Goal: Transaction & Acquisition: Purchase product/service

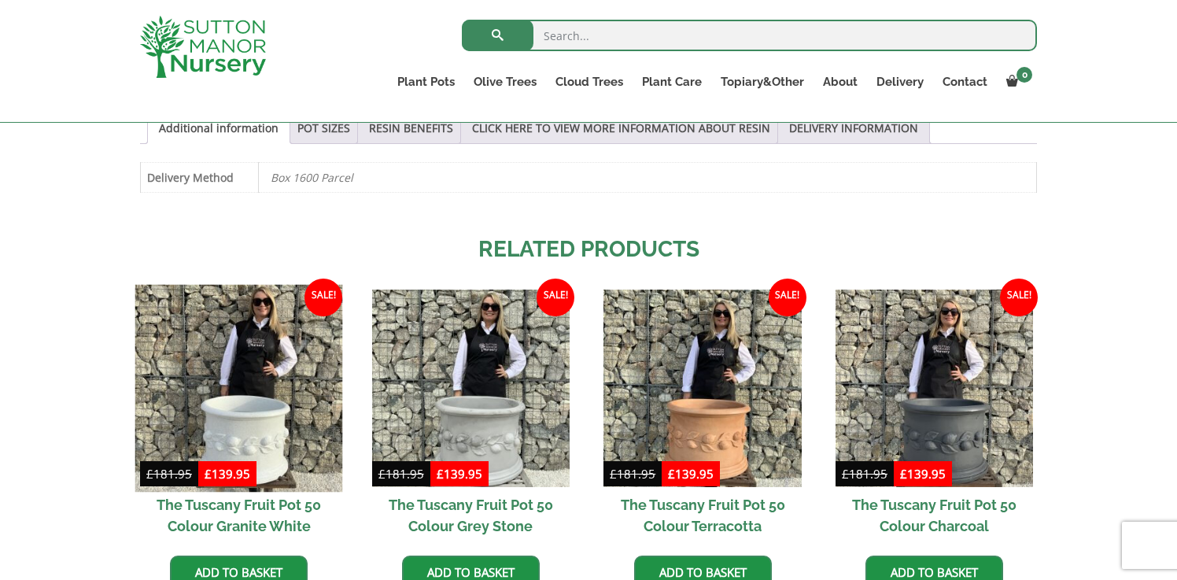
scroll to position [1145, 0]
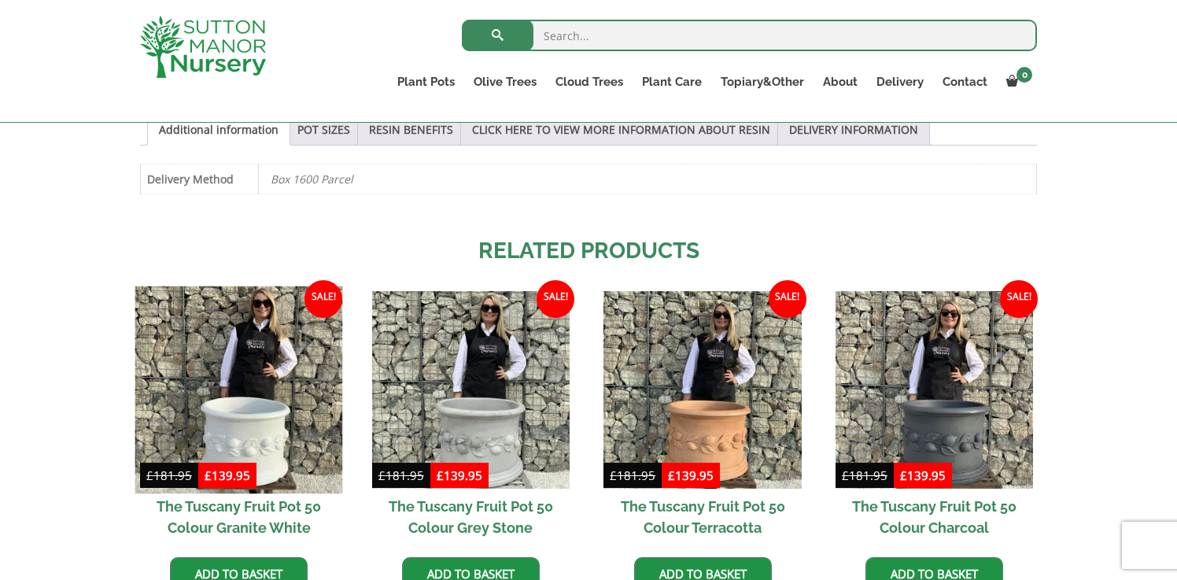
click at [249, 342] on img at bounding box center [239, 390] width 208 height 208
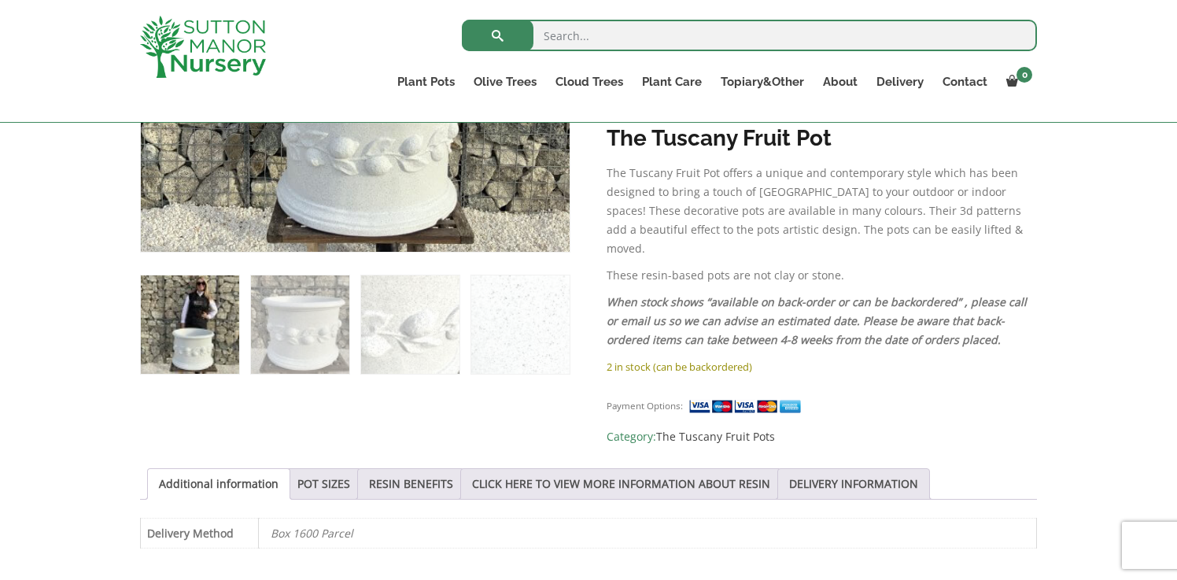
scroll to position [790, 0]
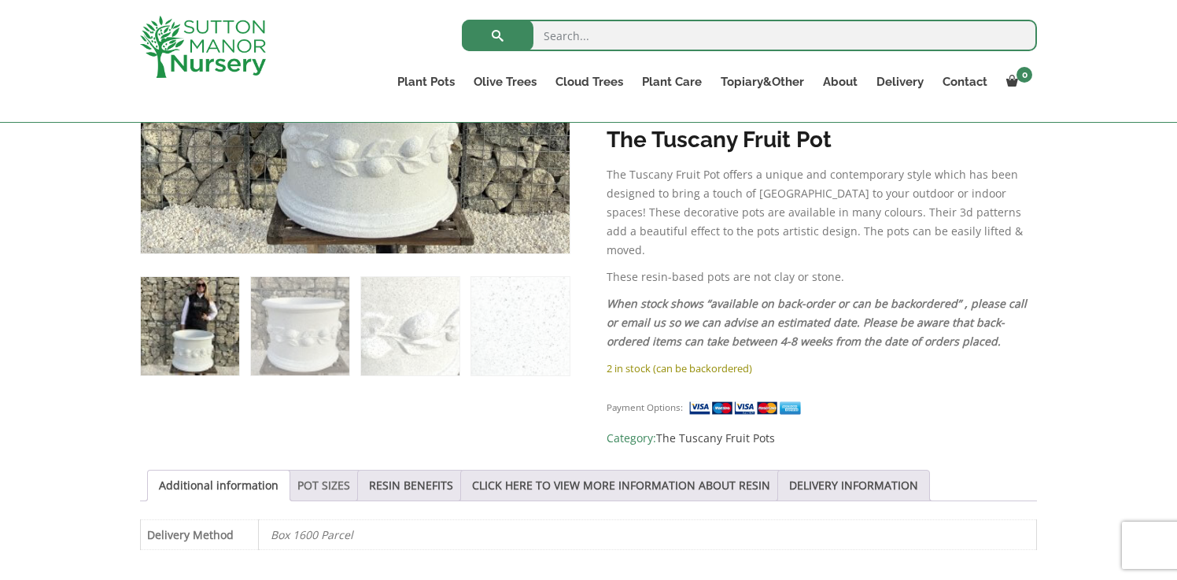
click at [327, 470] on link "POT SIZES" at bounding box center [323, 485] width 53 height 30
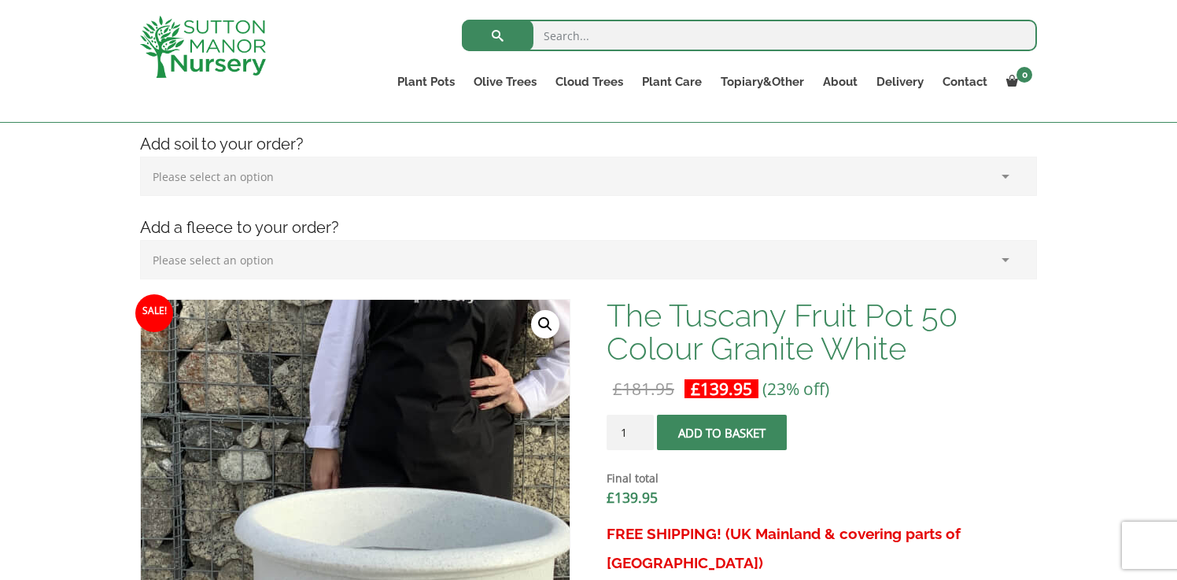
scroll to position [311, 0]
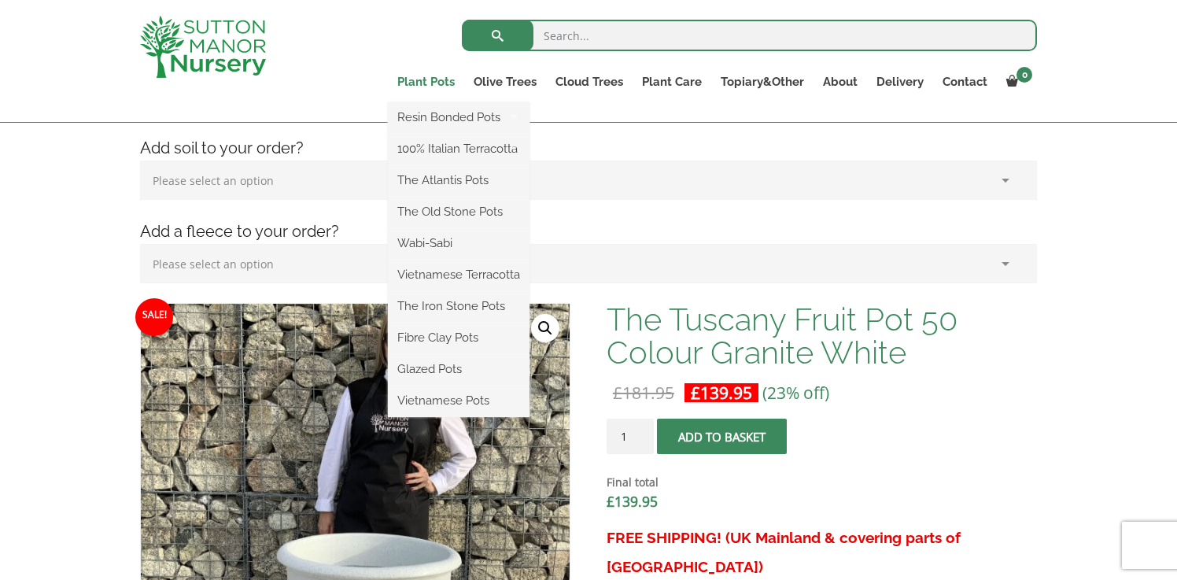
click at [427, 82] on link "Plant Pots" at bounding box center [426, 82] width 76 height 22
click at [439, 216] on link "The Old Stone Pots" at bounding box center [459, 212] width 142 height 24
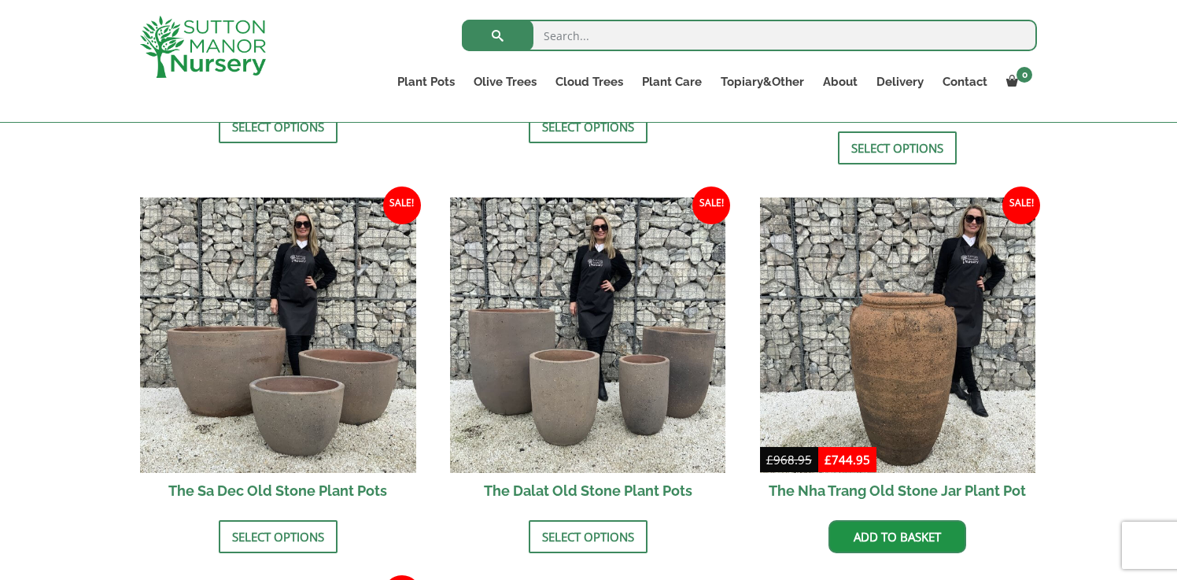
scroll to position [879, 0]
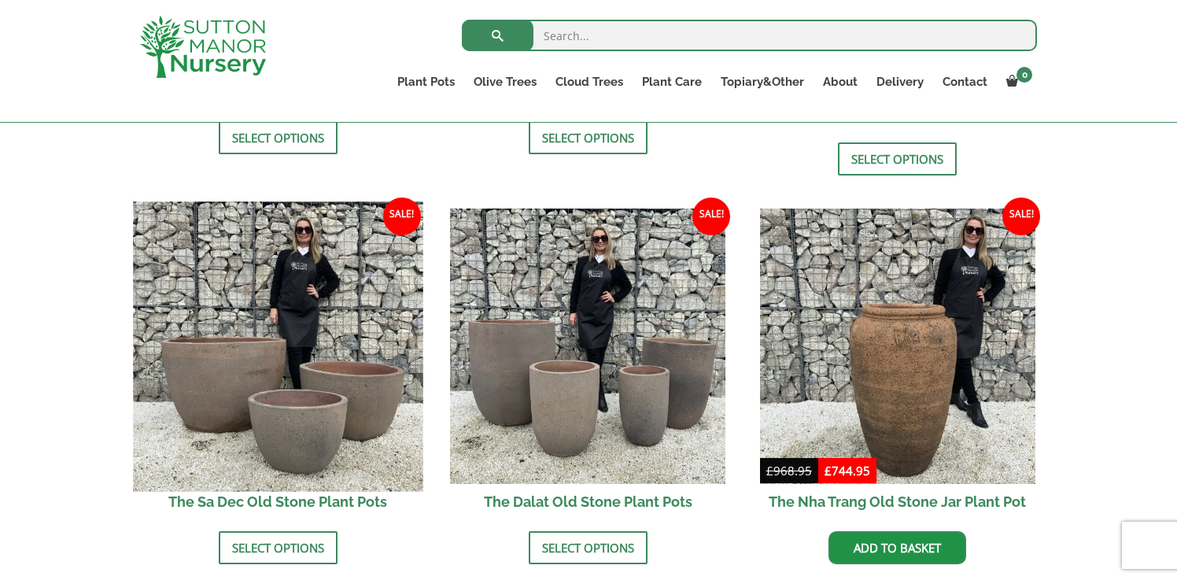
click at [284, 405] on img at bounding box center [278, 346] width 290 height 290
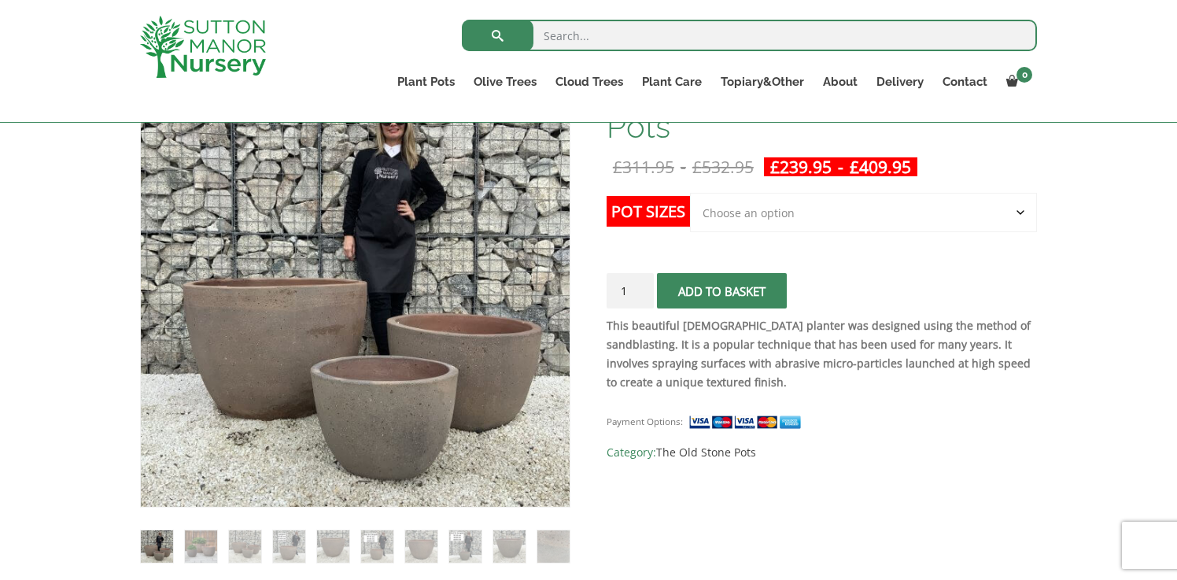
scroll to position [294, 0]
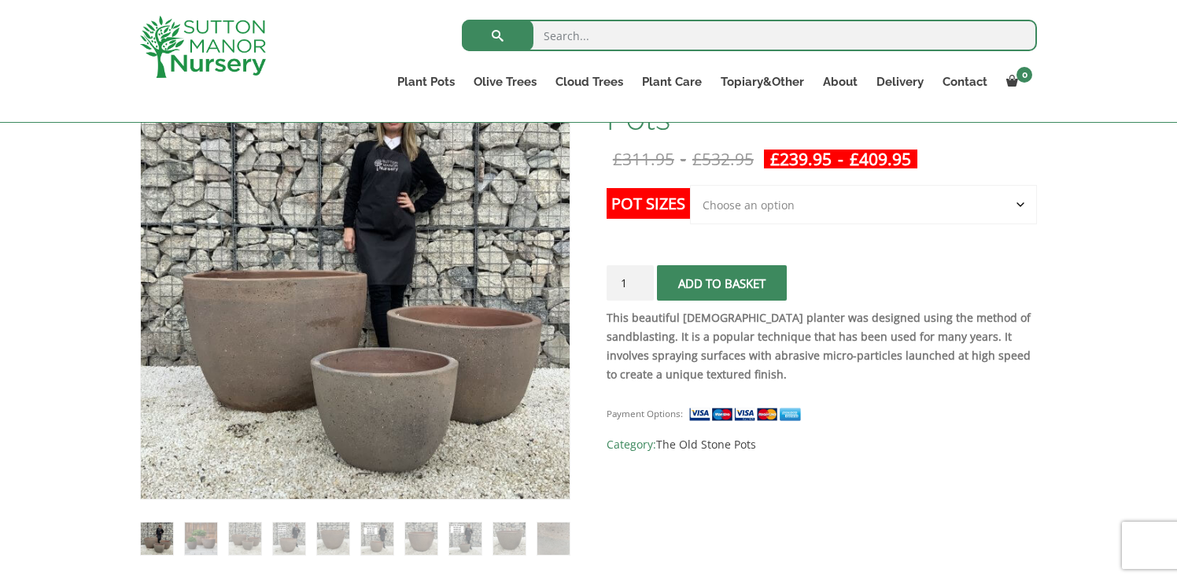
click at [847, 214] on select "Choose an option Click here to buy the 3rd to Largest Pot In The Picture Click …" at bounding box center [863, 204] width 347 height 39
click at [690, 185] on select "Choose an option Click here to buy the 3rd to Largest Pot In The Picture Click …" at bounding box center [863, 204] width 347 height 39
select select "Click here to buy the 2nd to Largest Pot In The Picture"
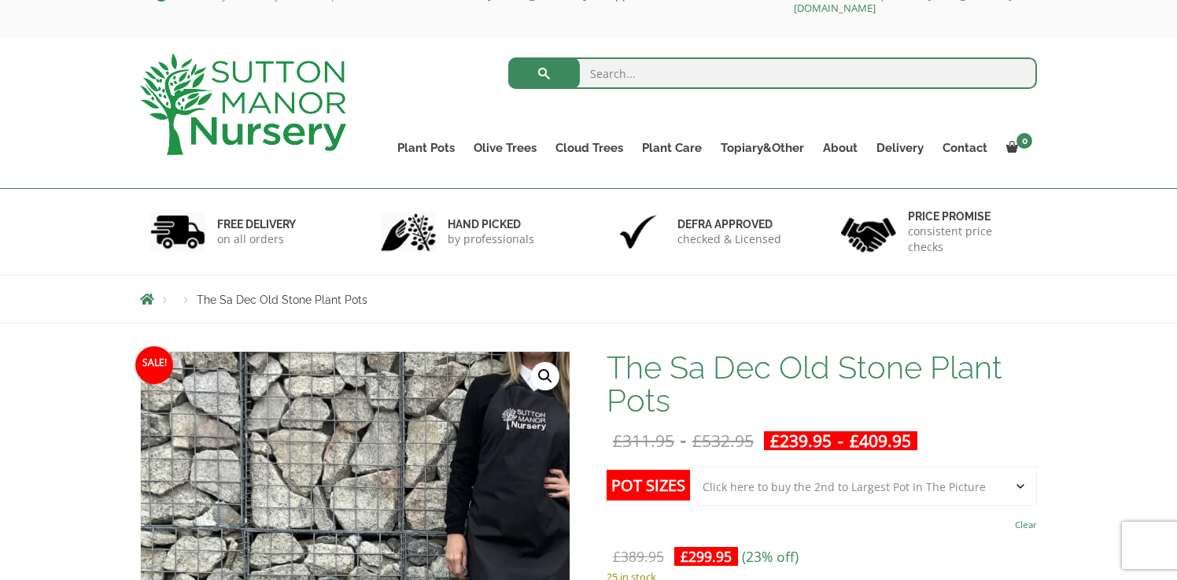
scroll to position [32, 0]
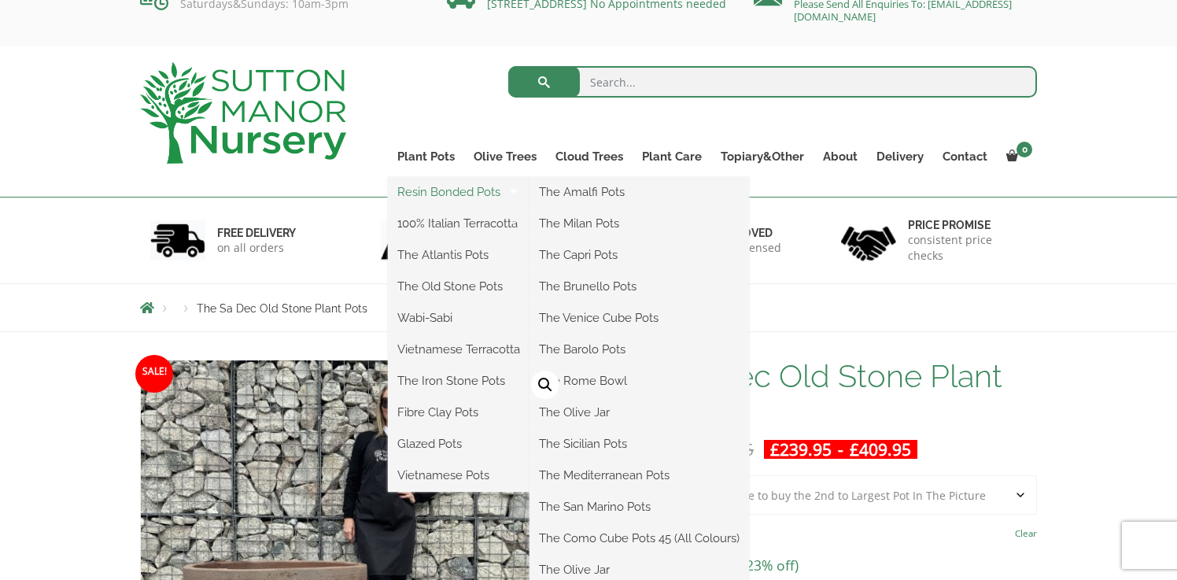
click at [457, 194] on link "Resin Bonded Pots" at bounding box center [459, 192] width 142 height 24
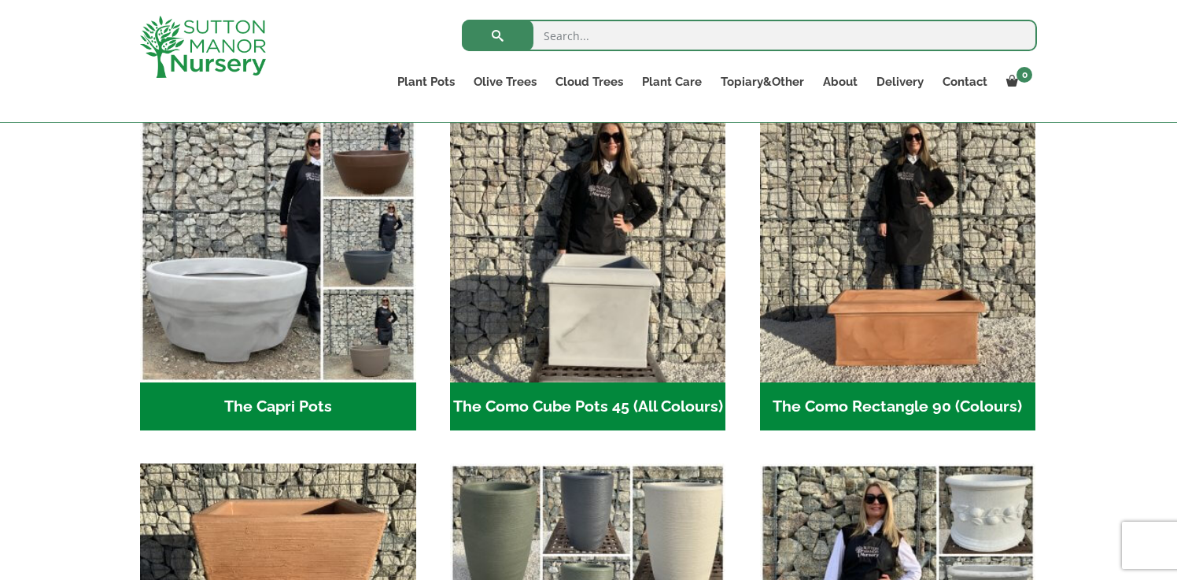
scroll to position [809, 0]
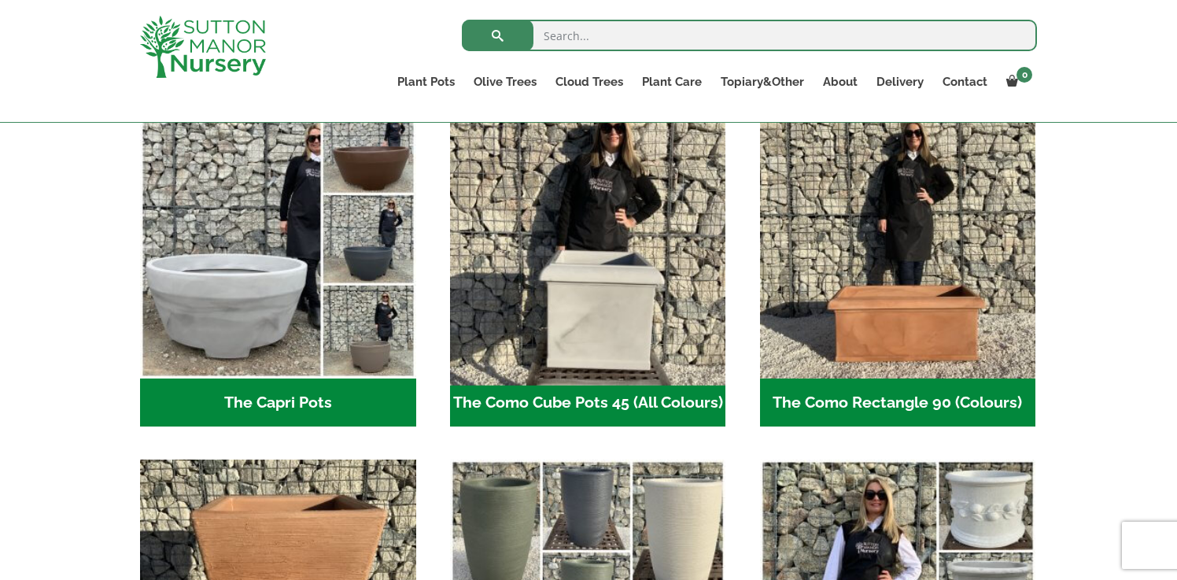
click at [607, 318] on img "Visit product category The Como Cube Pots 45 (All Colours)" at bounding box center [588, 241] width 290 height 290
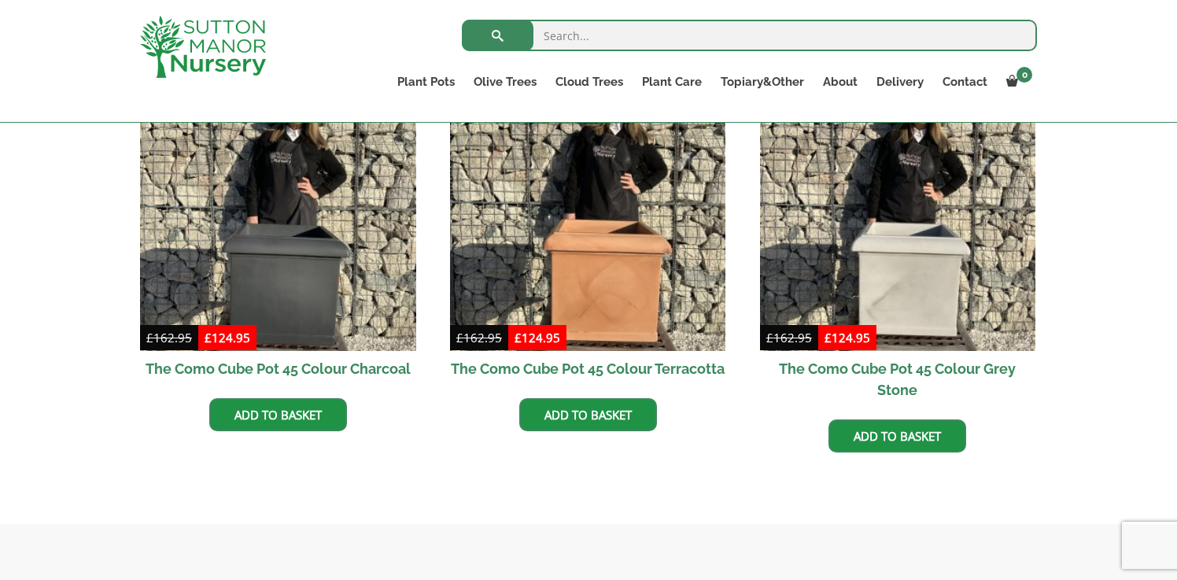
scroll to position [518, 0]
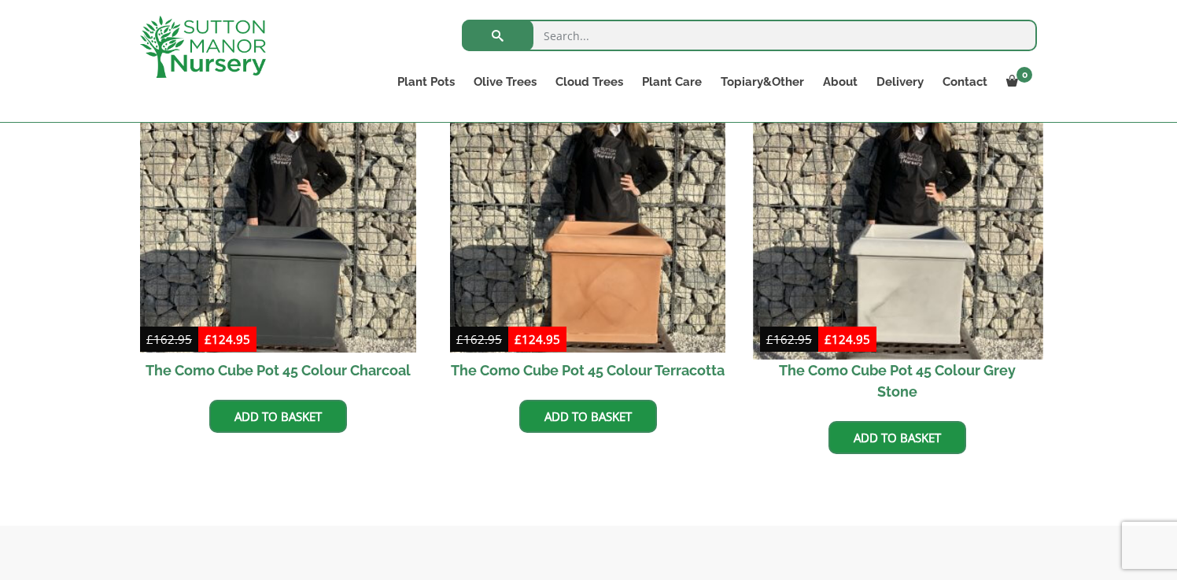
click at [916, 286] on img at bounding box center [898, 214] width 290 height 290
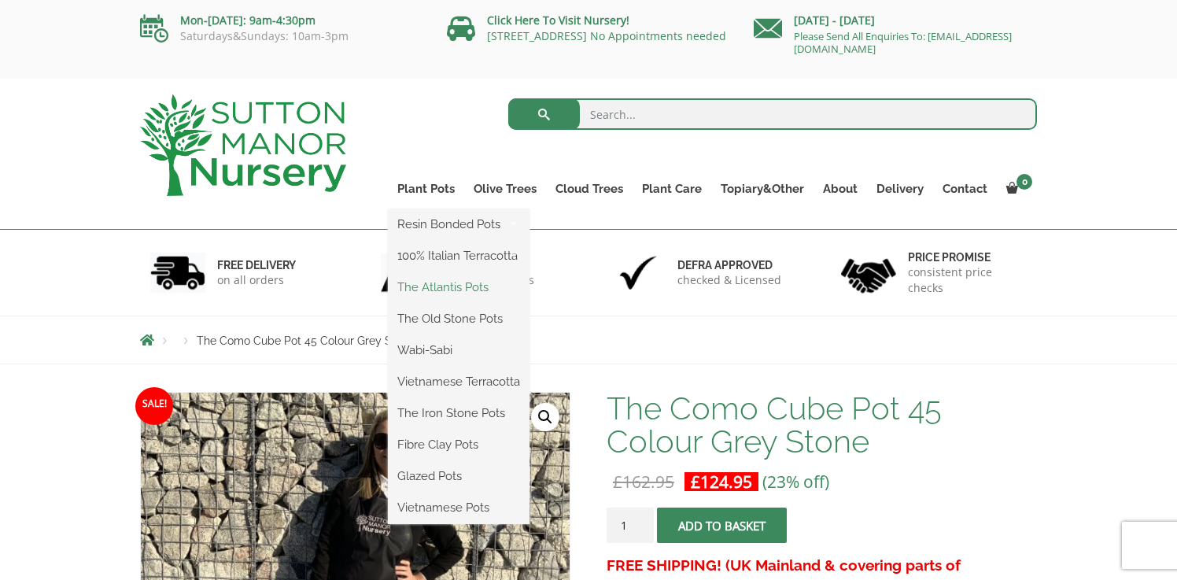
click at [449, 291] on link "The Atlantis Pots" at bounding box center [459, 287] width 142 height 24
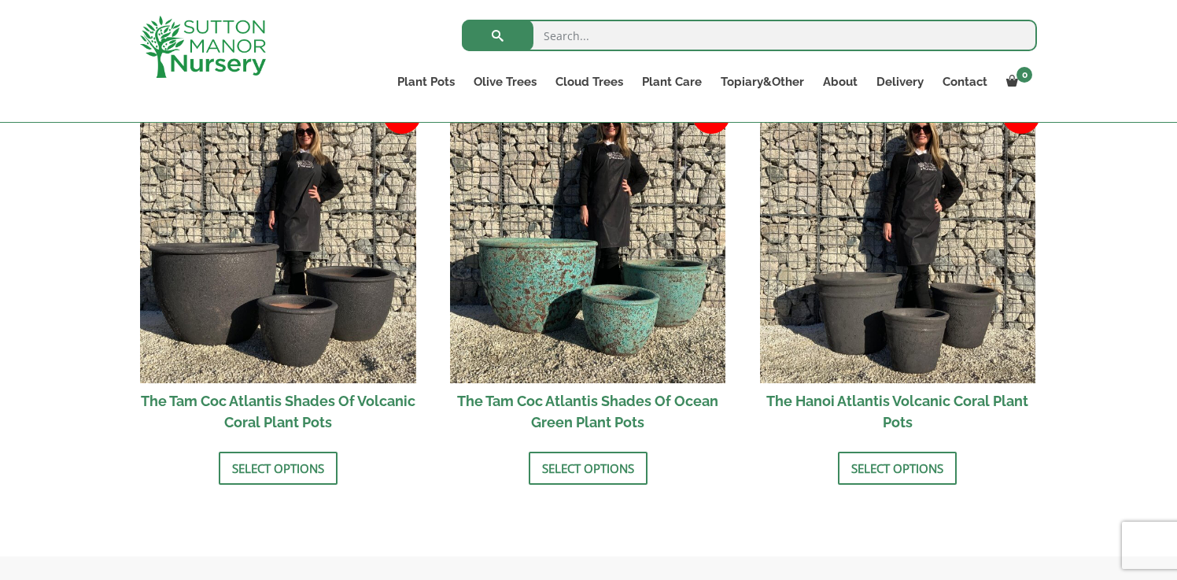
scroll to position [1415, 0]
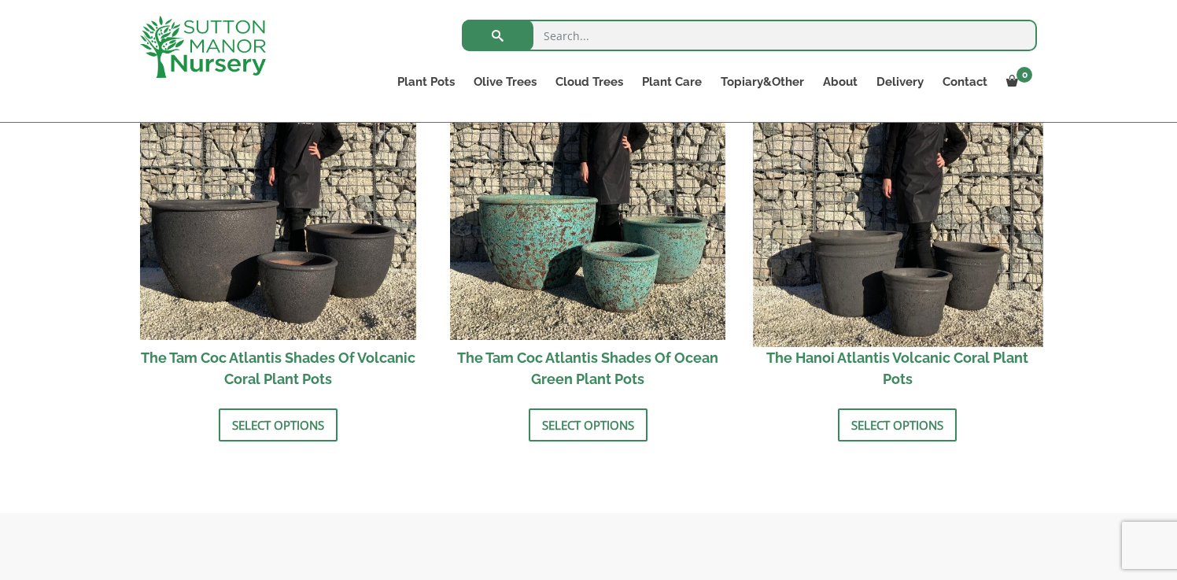
click at [879, 301] on img at bounding box center [898, 202] width 290 height 290
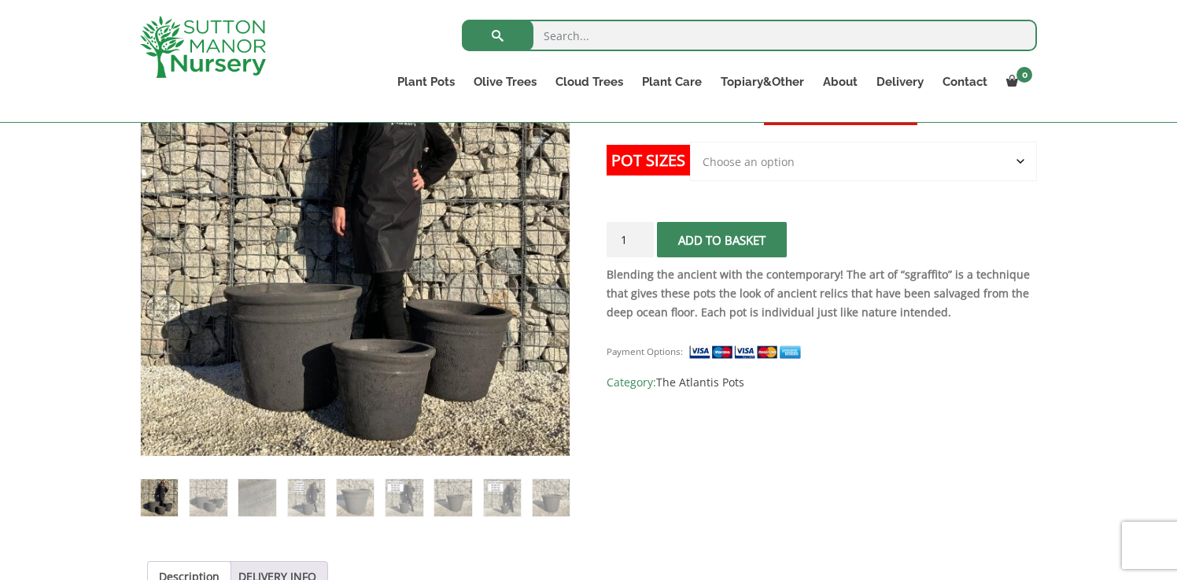
scroll to position [341, 0]
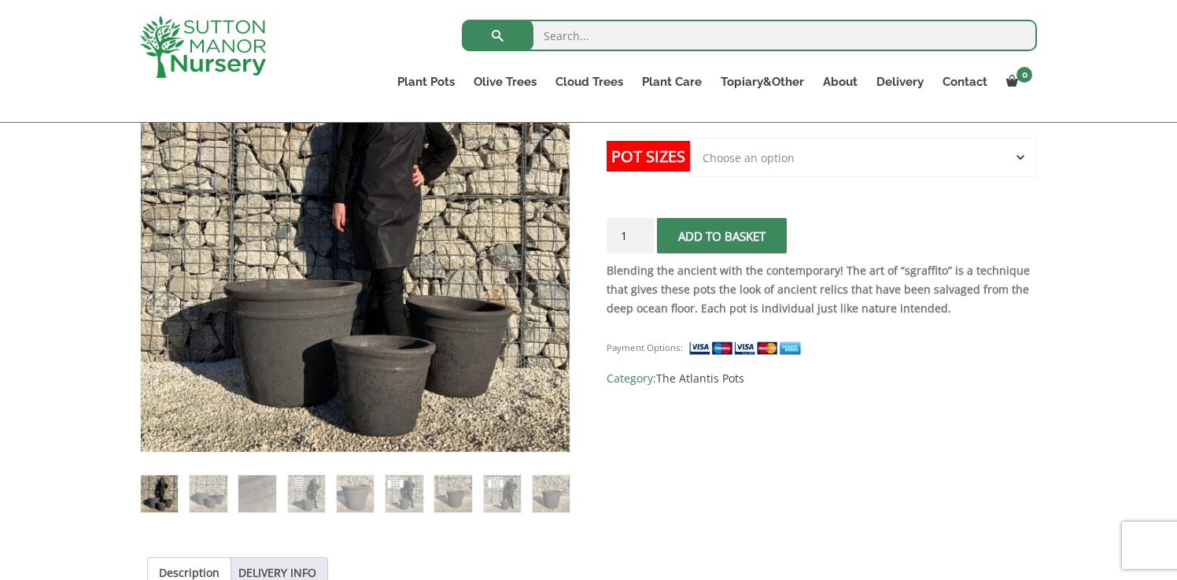
click at [992, 170] on select "Choose an option Click here to buy the 3rd to Largest Pot In The Picture Click …" at bounding box center [863, 157] width 347 height 39
select select "Click here to buy the Largest pot In The Picture"
click at [690, 138] on select "Choose an option Click here to buy the 3rd to Largest Pot In The Picture Click …" at bounding box center [863, 157] width 347 height 39
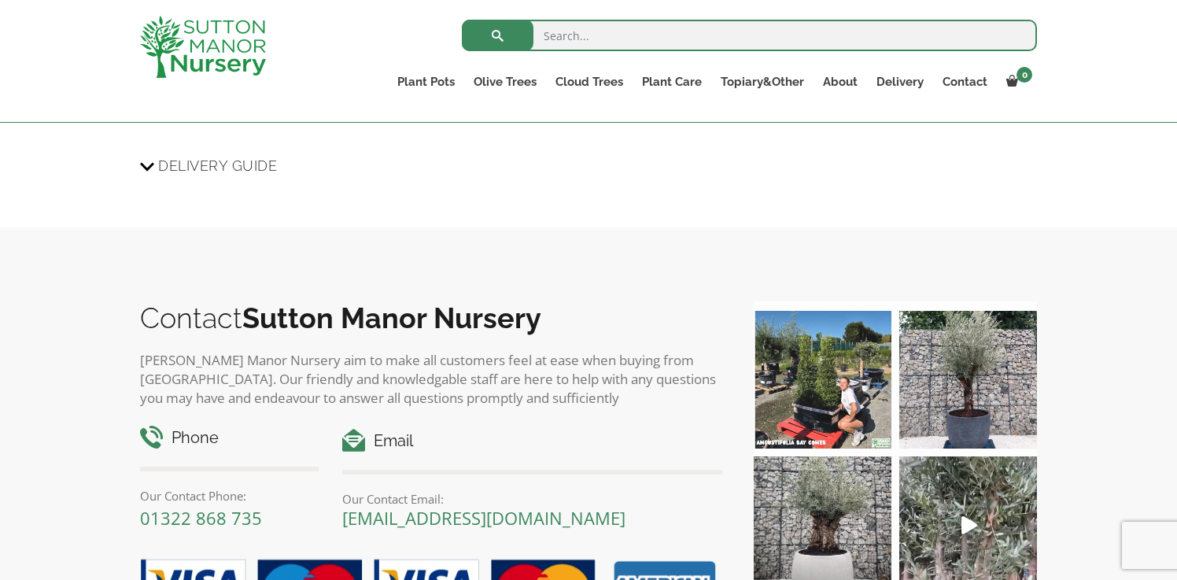
scroll to position [2271, 0]
